Goal: Transaction & Acquisition: Obtain resource

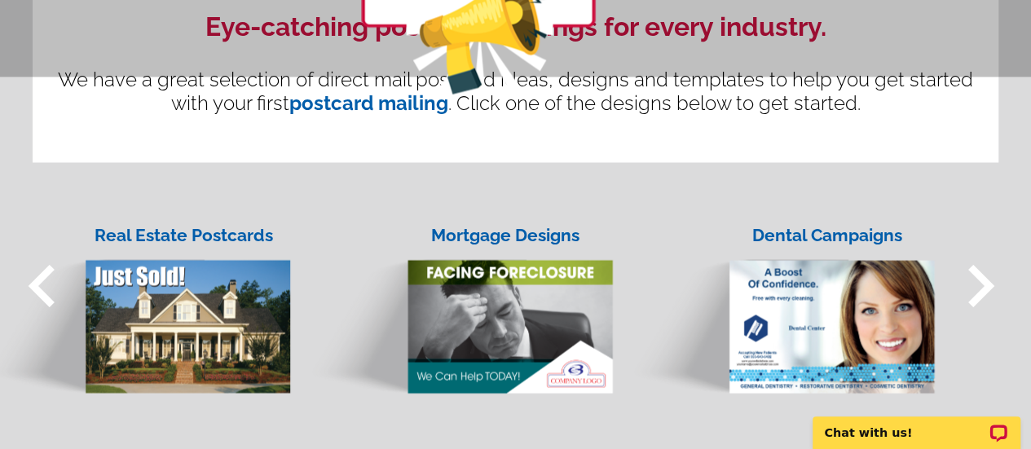
scroll to position [1364, 0]
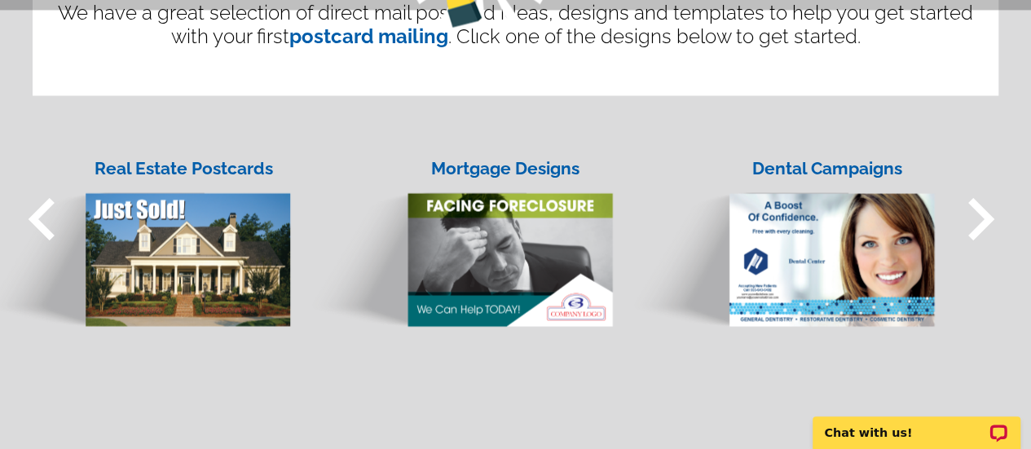
click at [205, 256] on img at bounding box center [136, 243] width 310 height 167
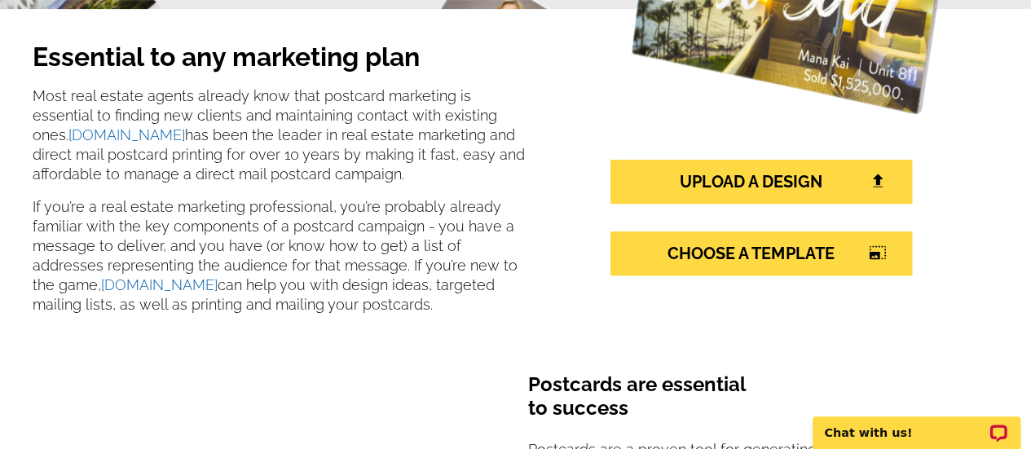
scroll to position [322, 0]
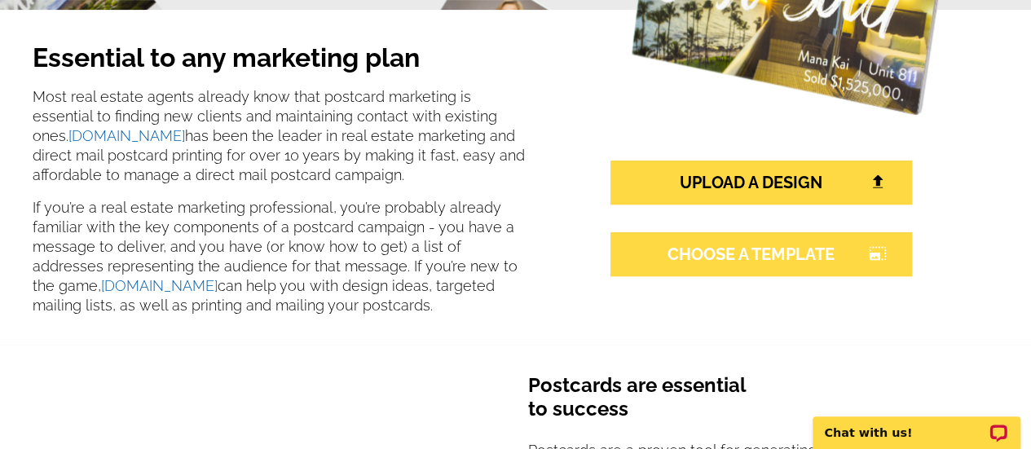
click at [872, 251] on icon "photo_size_select_large" at bounding box center [877, 253] width 18 height 15
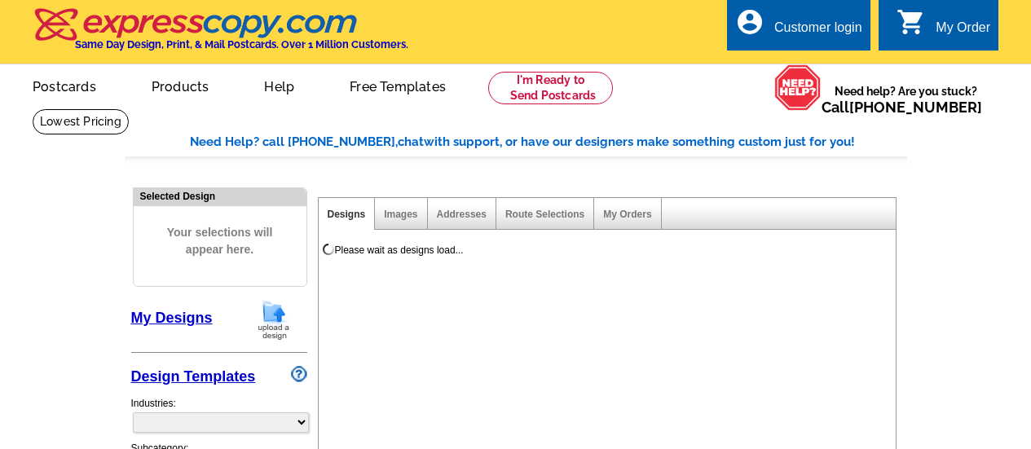
select select "1"
select select "785"
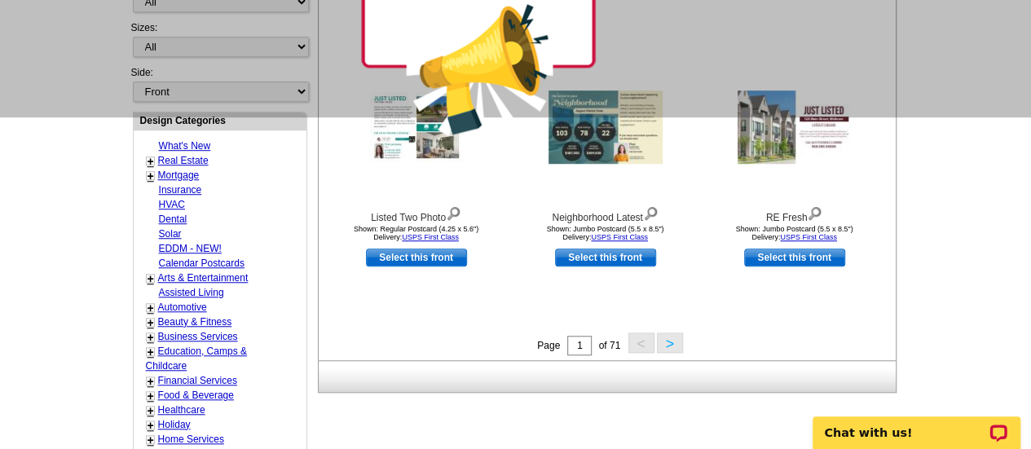
scroll to position [556, 0]
click at [152, 154] on link "+" at bounding box center [150, 160] width 7 height 13
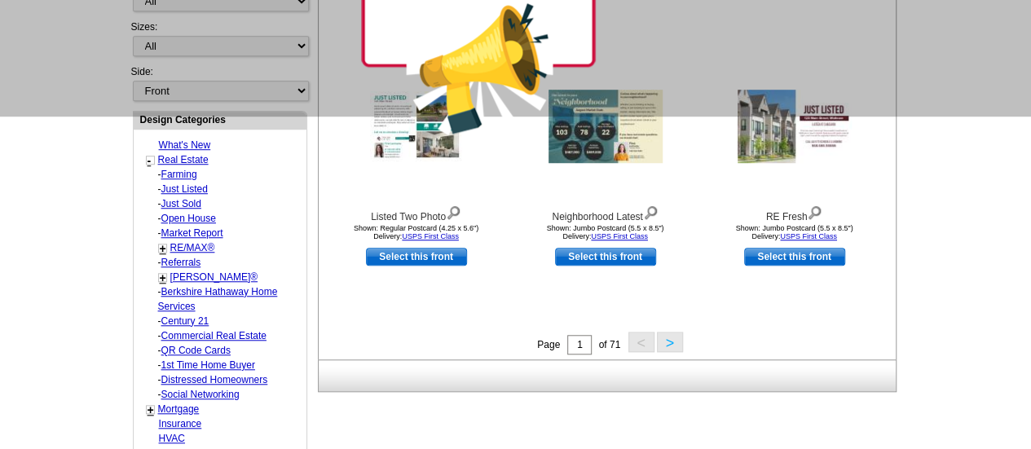
click at [173, 169] on link "Farming" at bounding box center [179, 174] width 36 height 11
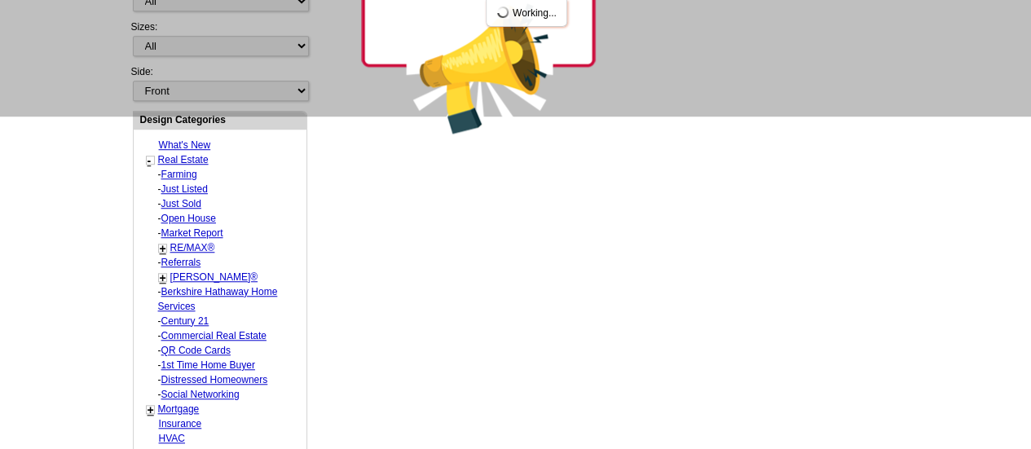
select select "1208"
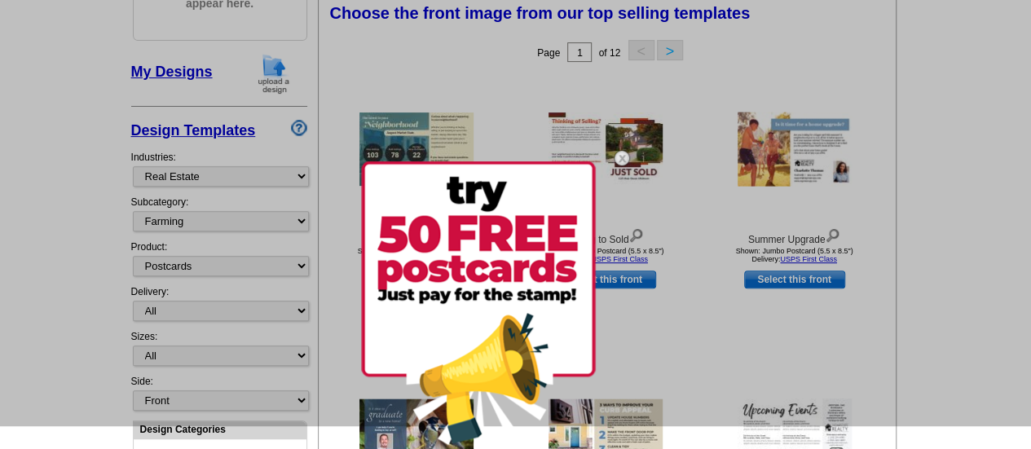
scroll to position [240, 0]
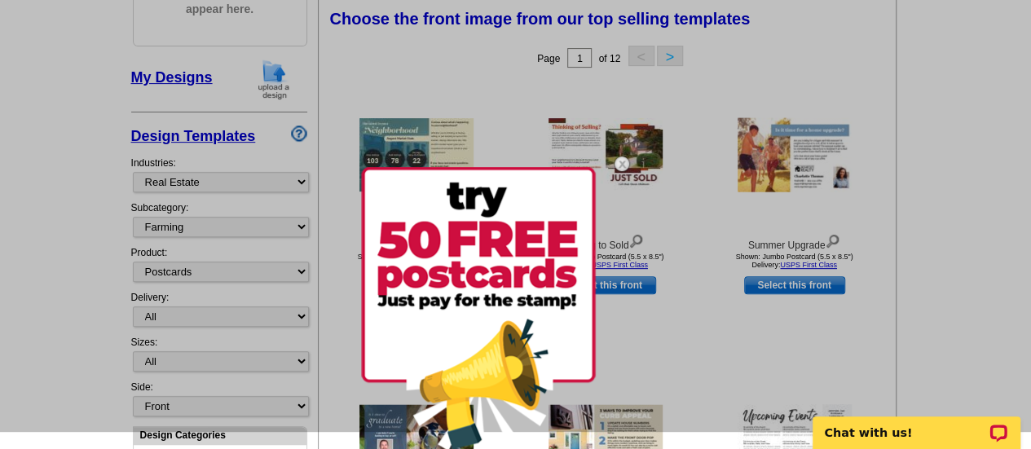
click at [621, 165] on img at bounding box center [621, 163] width 47 height 47
